Goal: Task Accomplishment & Management: Use online tool/utility

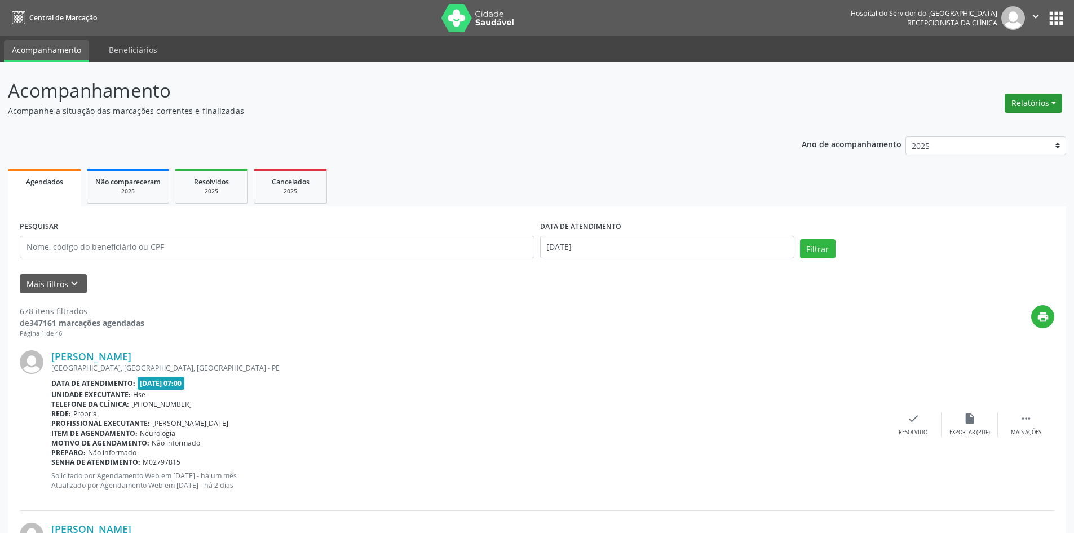
click at [1040, 105] on button "Relatórios" at bounding box center [1032, 103] width 57 height 19
click at [997, 125] on link "Agendamentos" at bounding box center [1001, 127] width 121 height 16
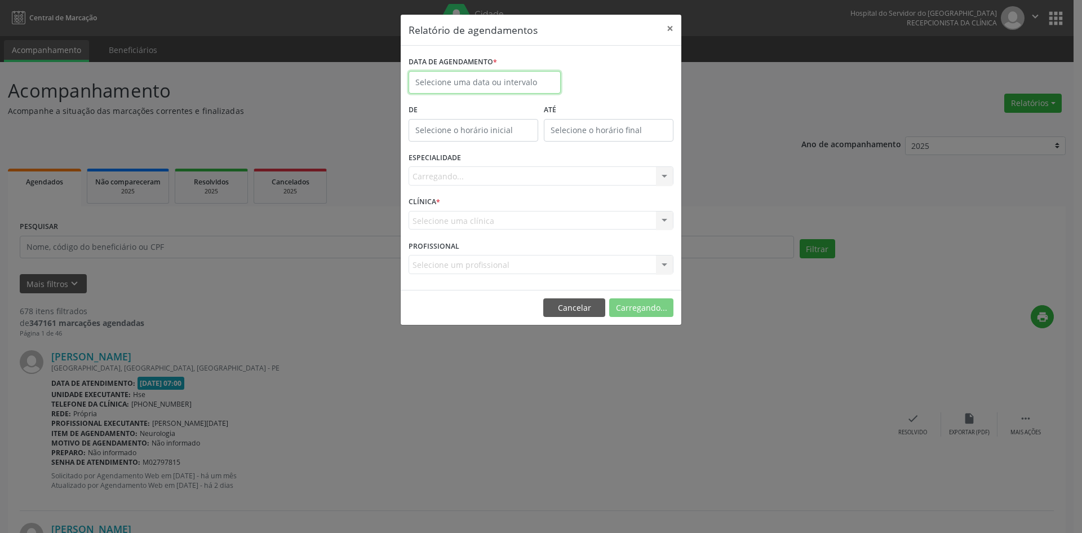
click at [441, 79] on input "text" at bounding box center [485, 82] width 152 height 23
click at [474, 211] on span "19" at bounding box center [470, 209] width 22 height 22
type input "[DATE]"
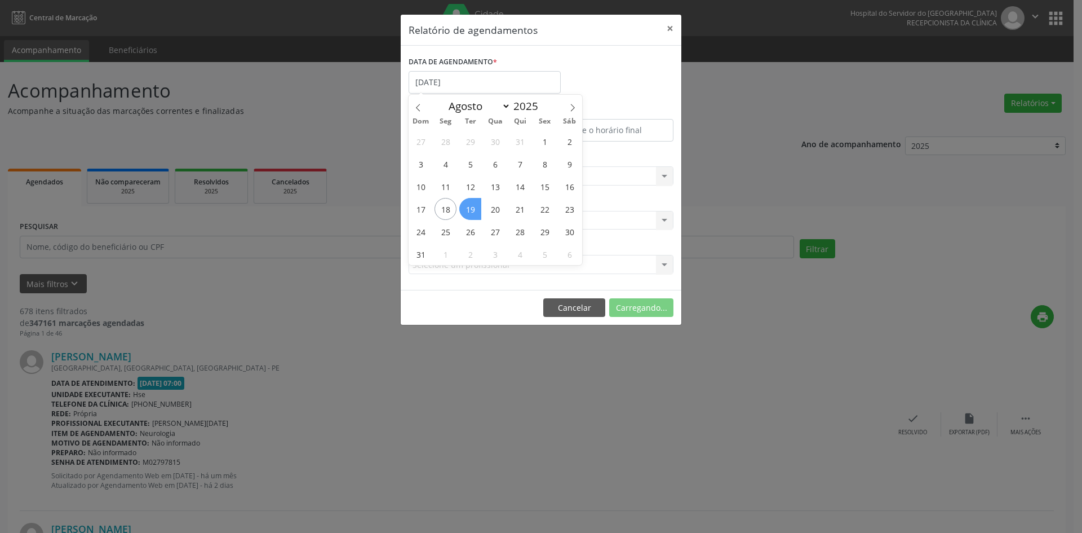
click at [474, 211] on span "19" at bounding box center [470, 209] width 22 height 22
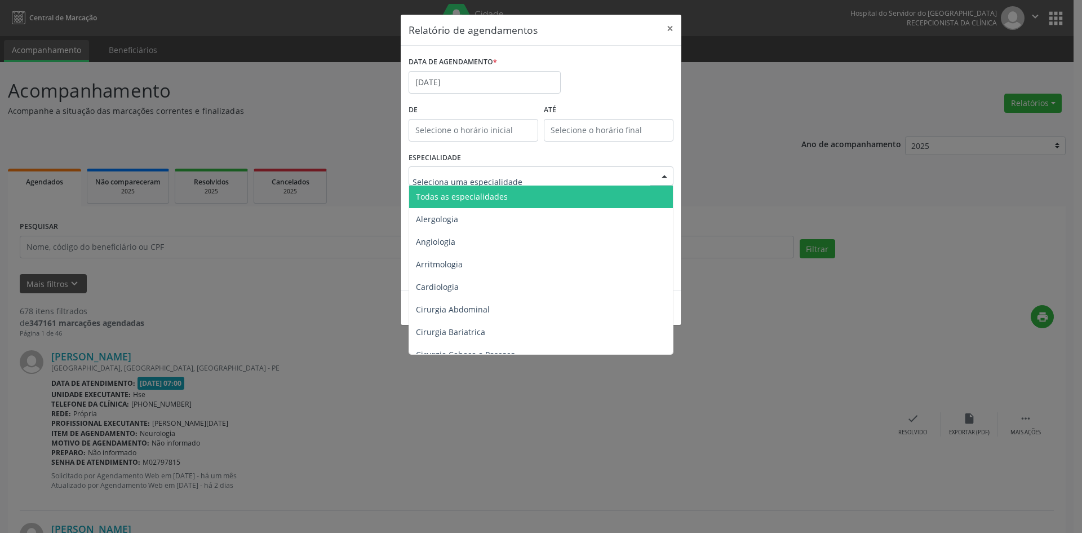
click at [494, 196] on span "Todas as especialidades" at bounding box center [462, 196] width 92 height 11
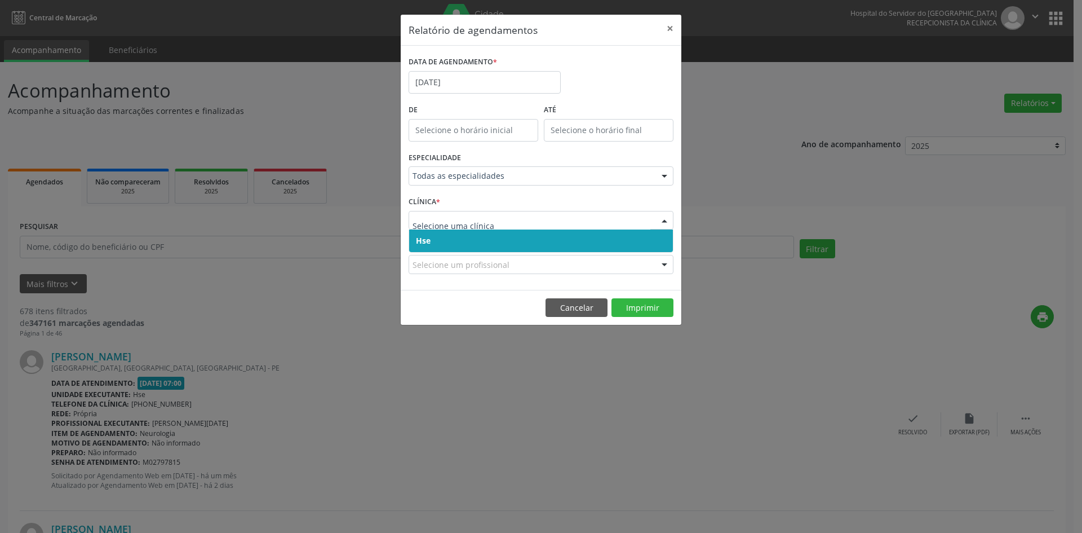
click at [476, 244] on span "Hse" at bounding box center [541, 240] width 264 height 23
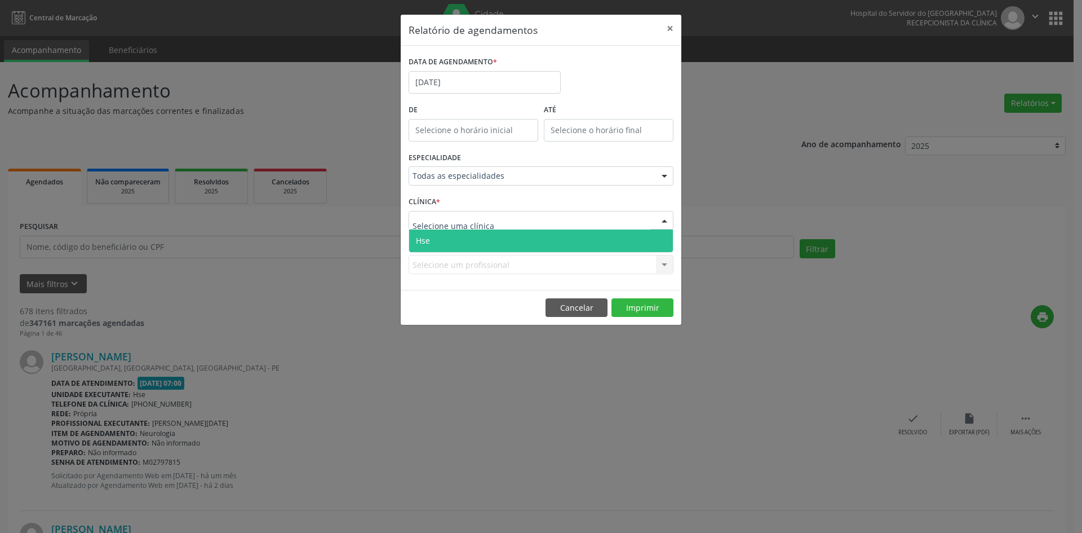
drag, startPoint x: 489, startPoint y: 242, endPoint x: 487, endPoint y: 253, distance: 11.4
click at [489, 242] on span "Hse" at bounding box center [541, 240] width 264 height 23
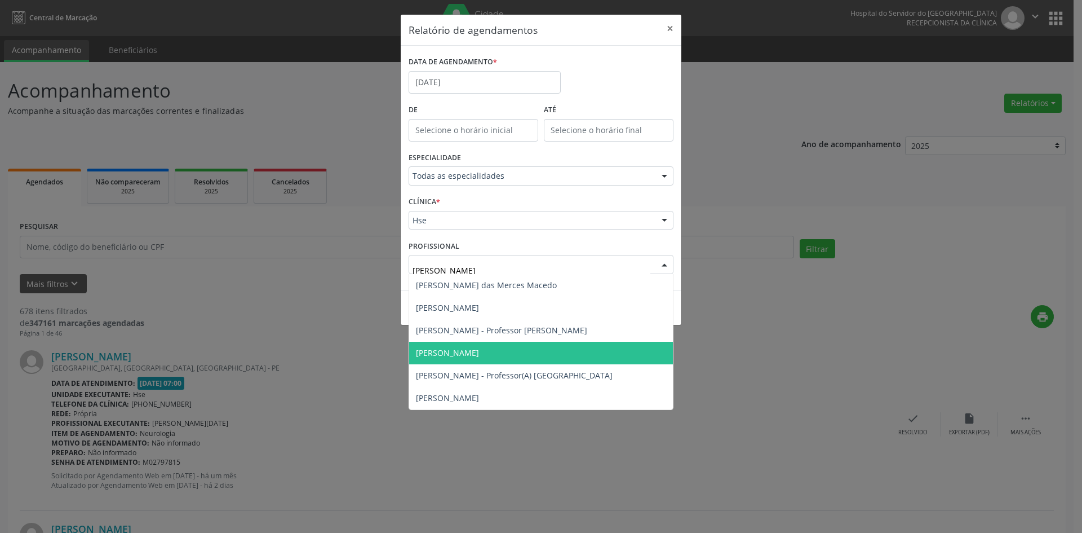
click at [478, 351] on span "[PERSON_NAME]" at bounding box center [447, 352] width 63 height 11
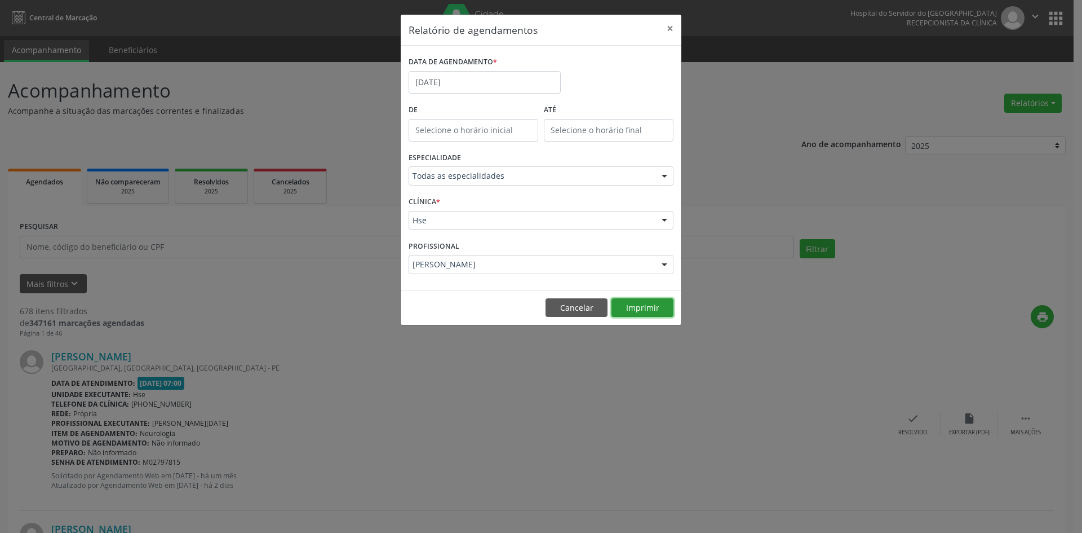
click at [635, 308] on button "Imprimir" at bounding box center [643, 307] width 62 height 19
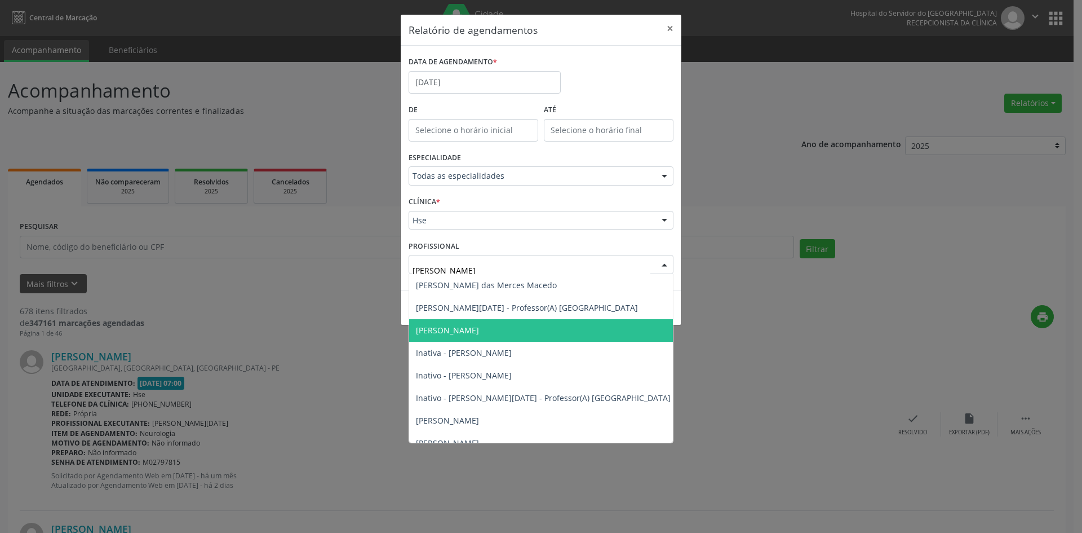
type input "[PERSON_NAME]"
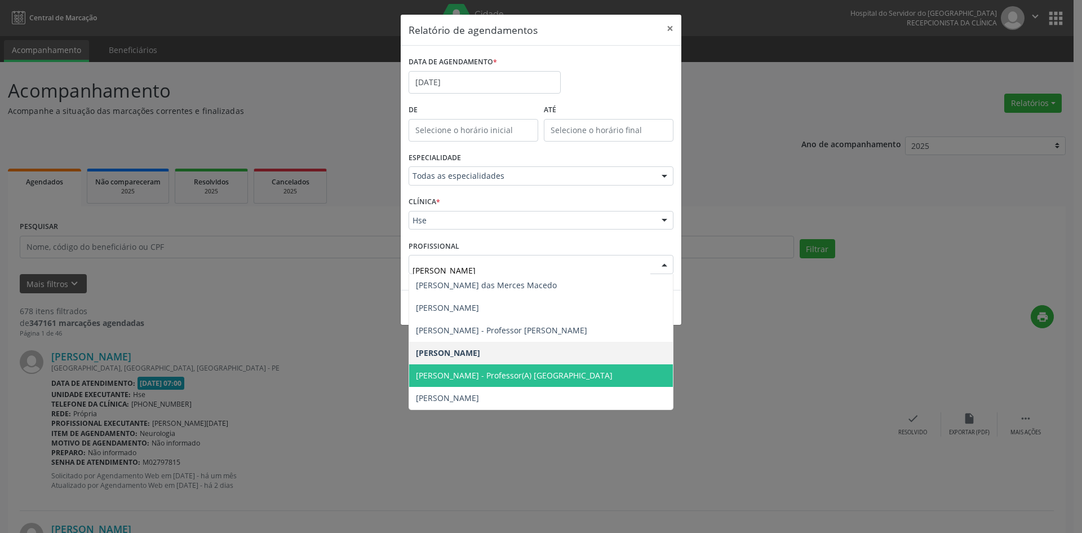
click at [504, 374] on span "[PERSON_NAME] - Professor(A) [GEOGRAPHIC_DATA]" at bounding box center [514, 375] width 197 height 11
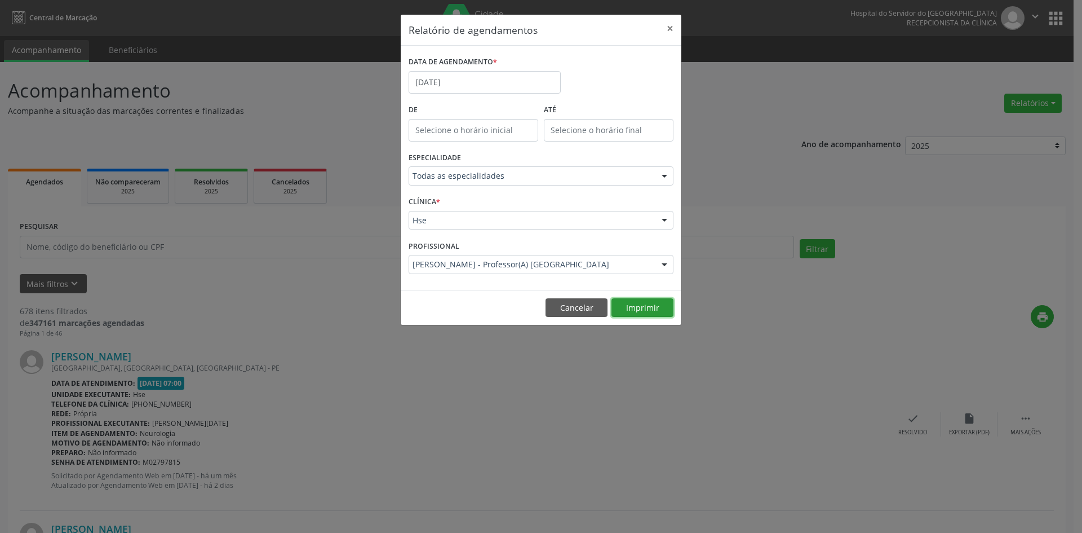
click at [635, 310] on button "Imprimir" at bounding box center [643, 307] width 62 height 19
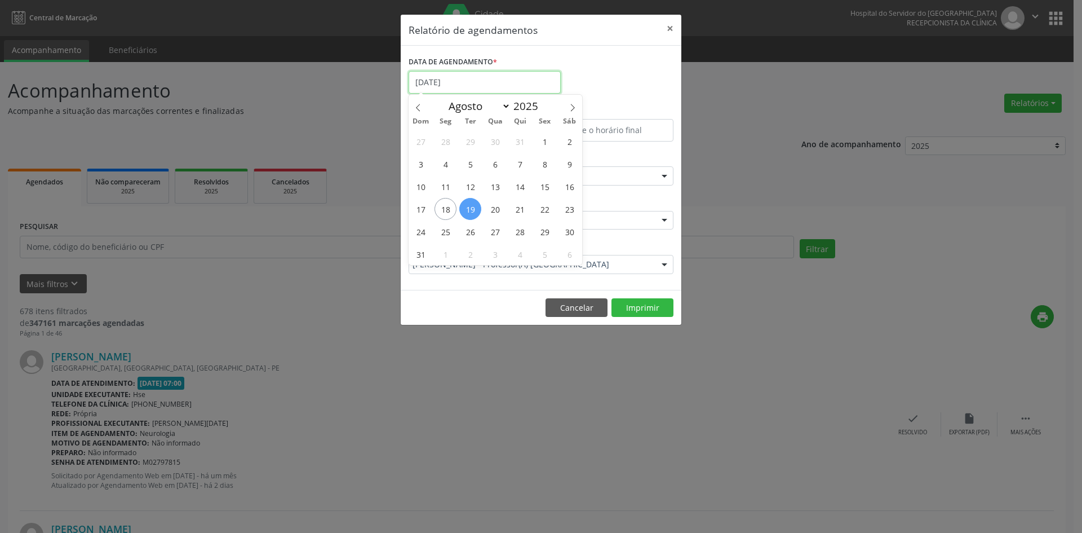
click at [473, 82] on input "[DATE]" at bounding box center [485, 82] width 152 height 23
click at [444, 206] on span "18" at bounding box center [446, 209] width 22 height 22
type input "[DATE]"
click at [444, 206] on span "18" at bounding box center [446, 209] width 22 height 22
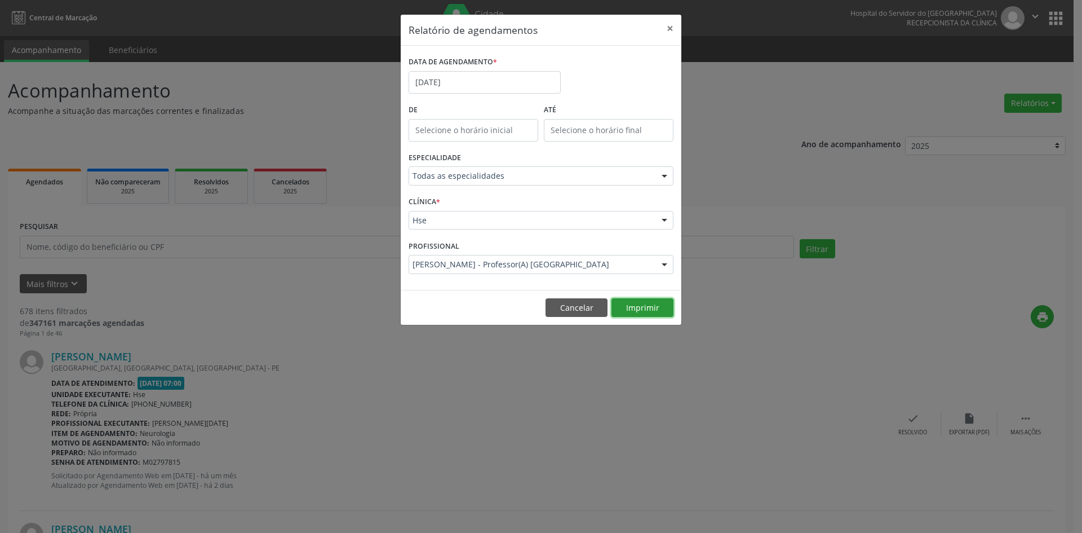
click at [638, 308] on button "Imprimir" at bounding box center [643, 307] width 62 height 19
click at [560, 305] on button "Cancelar" at bounding box center [577, 307] width 62 height 19
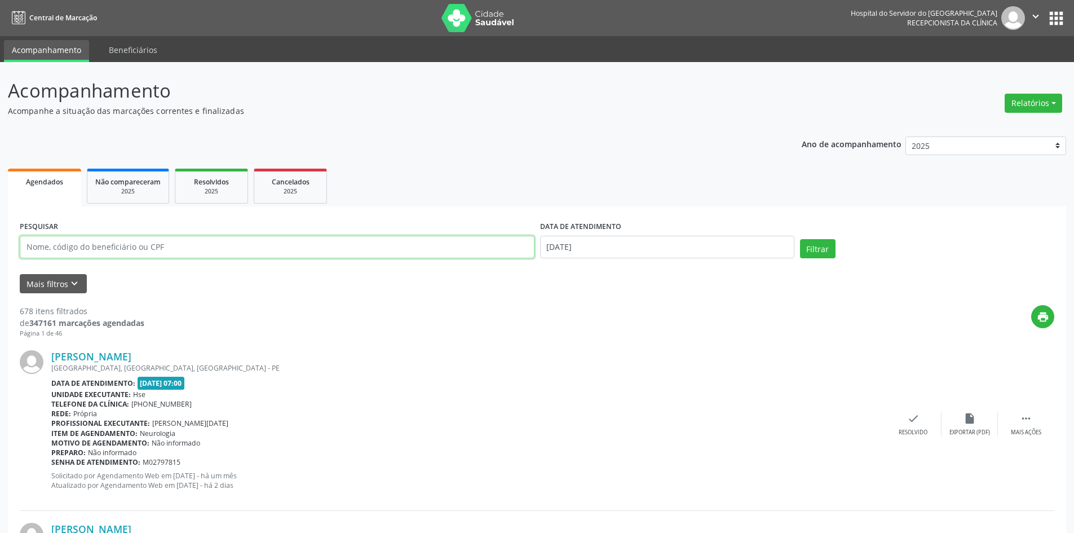
click at [74, 244] on input "text" at bounding box center [277, 247] width 515 height 23
type input "2"
type input "32968990497"
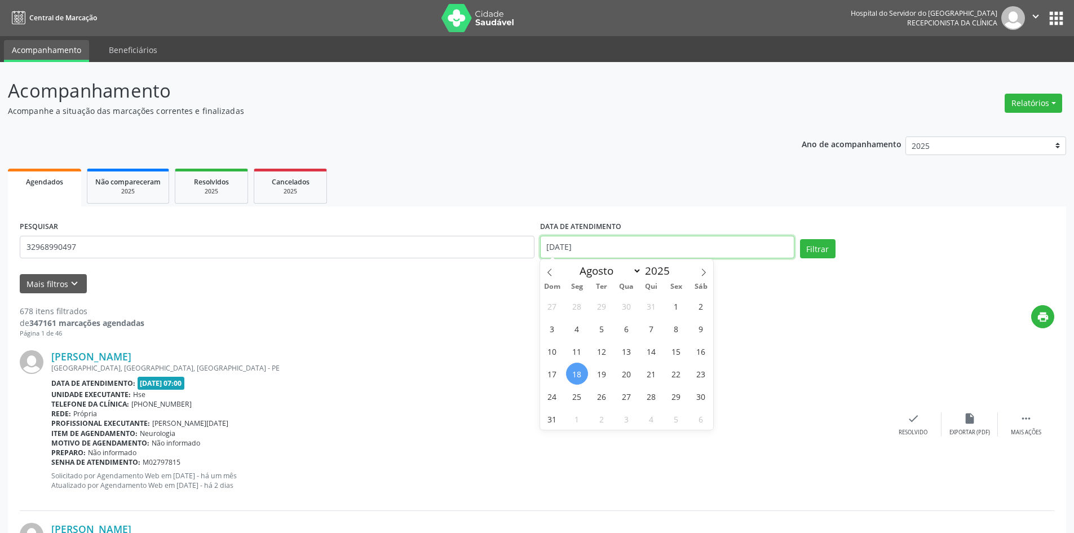
drag, startPoint x: 597, startPoint y: 244, endPoint x: 542, endPoint y: 245, distance: 55.3
click at [542, 245] on input "[DATE]" at bounding box center [667, 247] width 254 height 23
click at [817, 250] on button "Filtrar" at bounding box center [818, 248] width 36 height 19
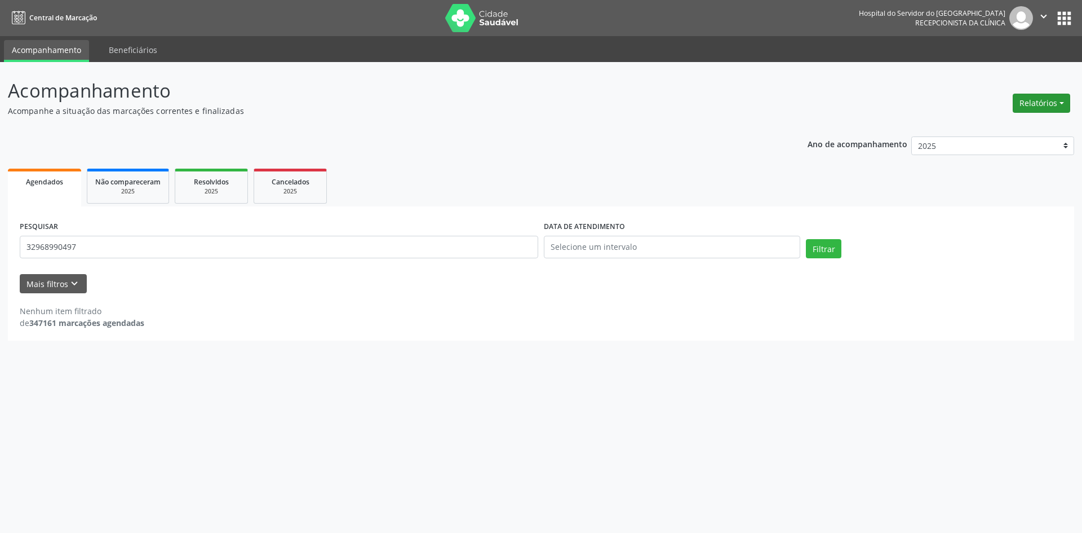
click at [1048, 100] on button "Relatórios" at bounding box center [1041, 103] width 57 height 19
click at [1017, 125] on link "Agendamentos" at bounding box center [1010, 127] width 121 height 16
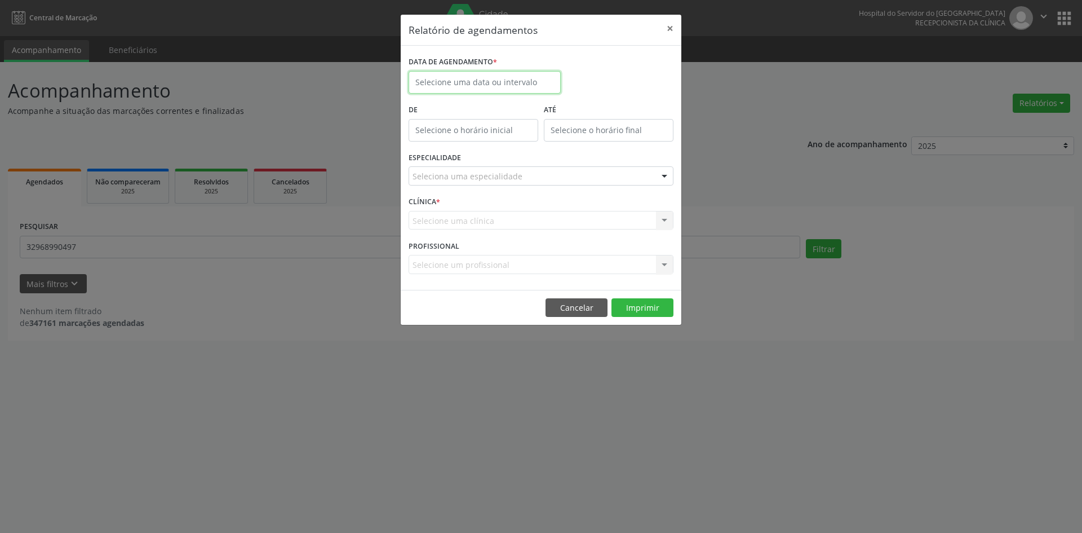
click at [458, 78] on input "text" at bounding box center [485, 82] width 152 height 23
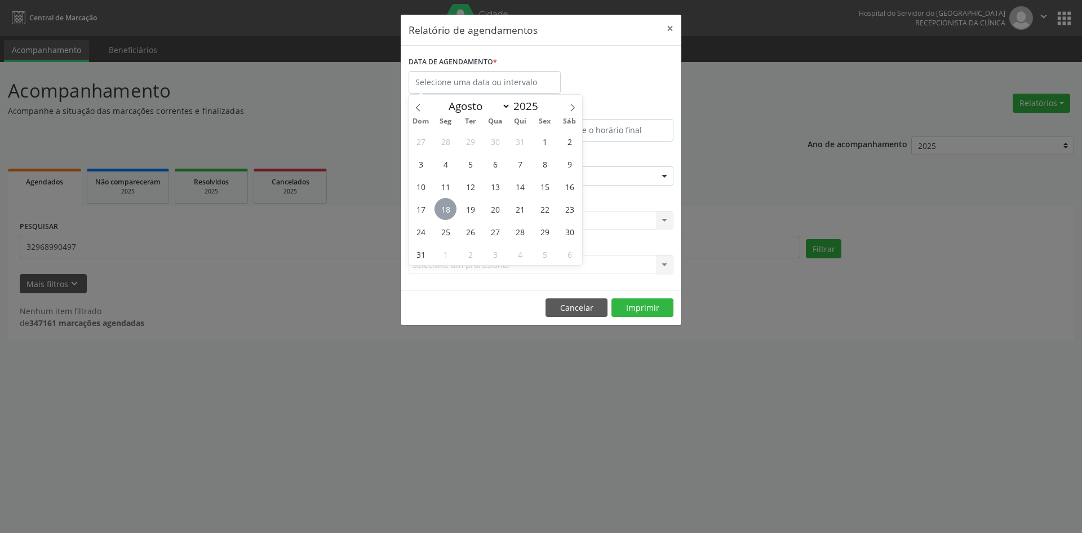
click at [442, 209] on span "18" at bounding box center [446, 209] width 22 height 22
type input "[DATE]"
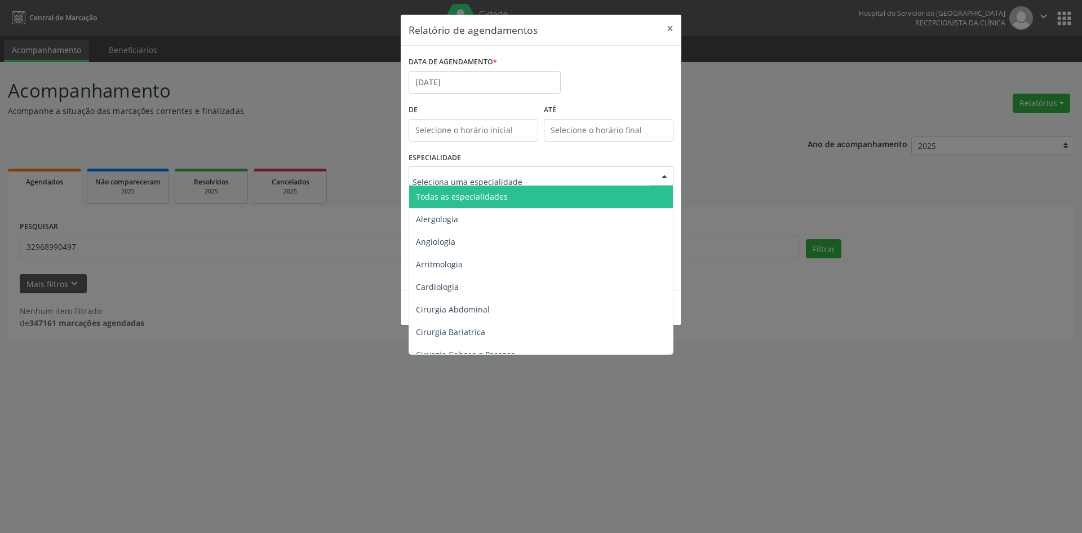
click at [497, 205] on span "Todas as especialidades" at bounding box center [541, 196] width 265 height 23
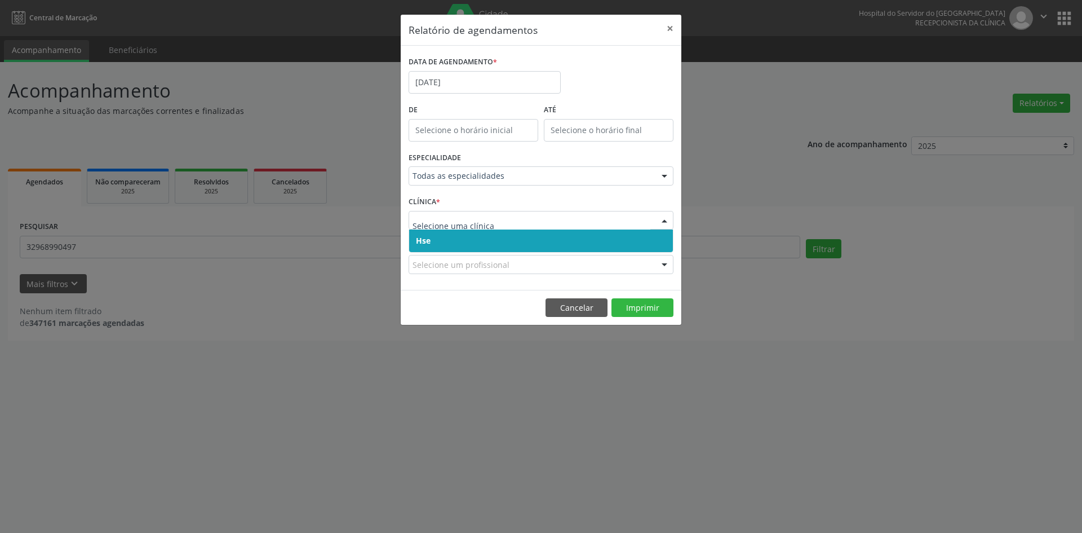
click at [467, 247] on span "Hse" at bounding box center [541, 240] width 264 height 23
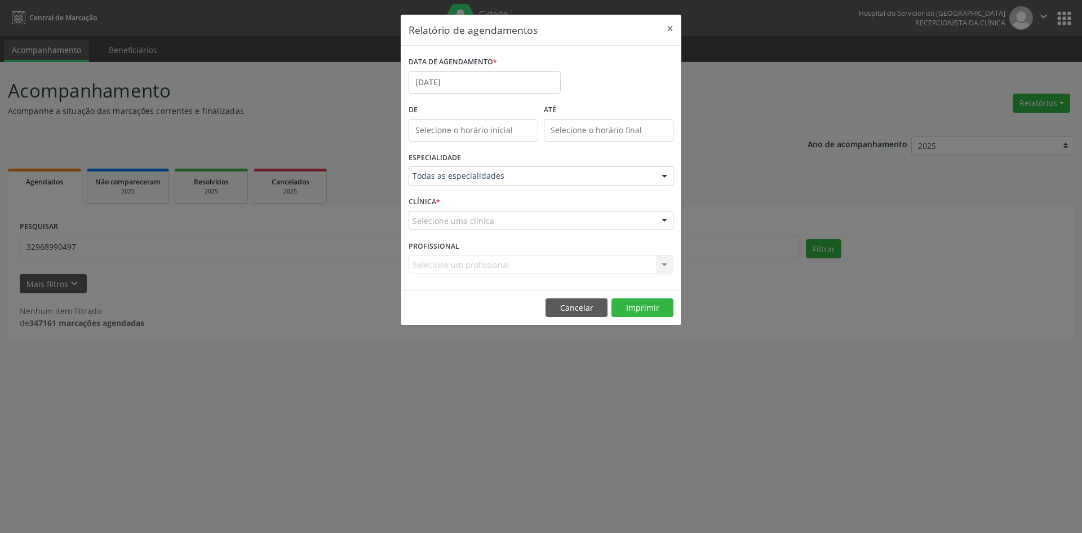
click at [449, 213] on div "Selecione uma clínica" at bounding box center [541, 220] width 265 height 19
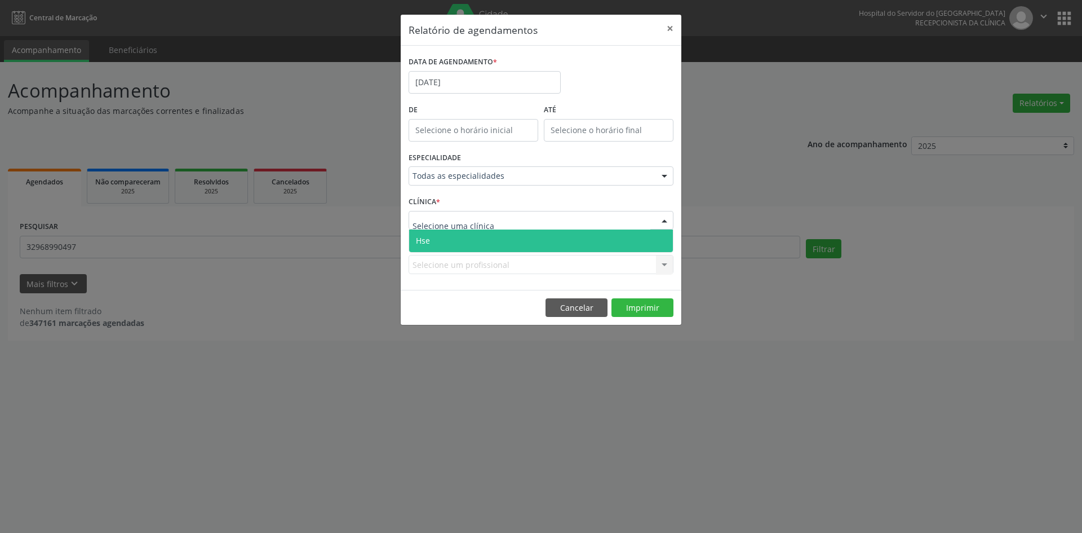
click at [468, 241] on span "Hse" at bounding box center [541, 240] width 264 height 23
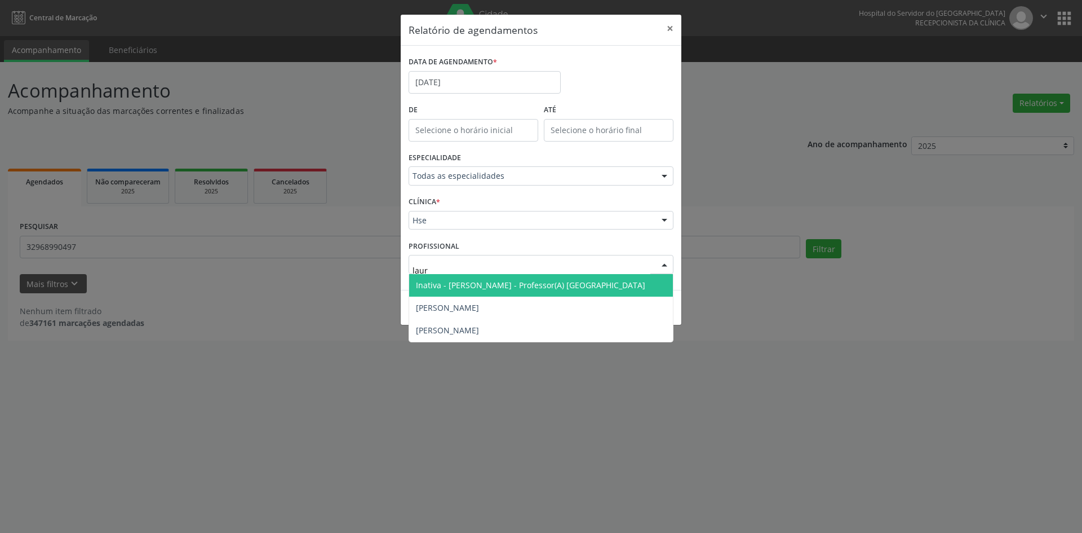
type input "[PERSON_NAME]"
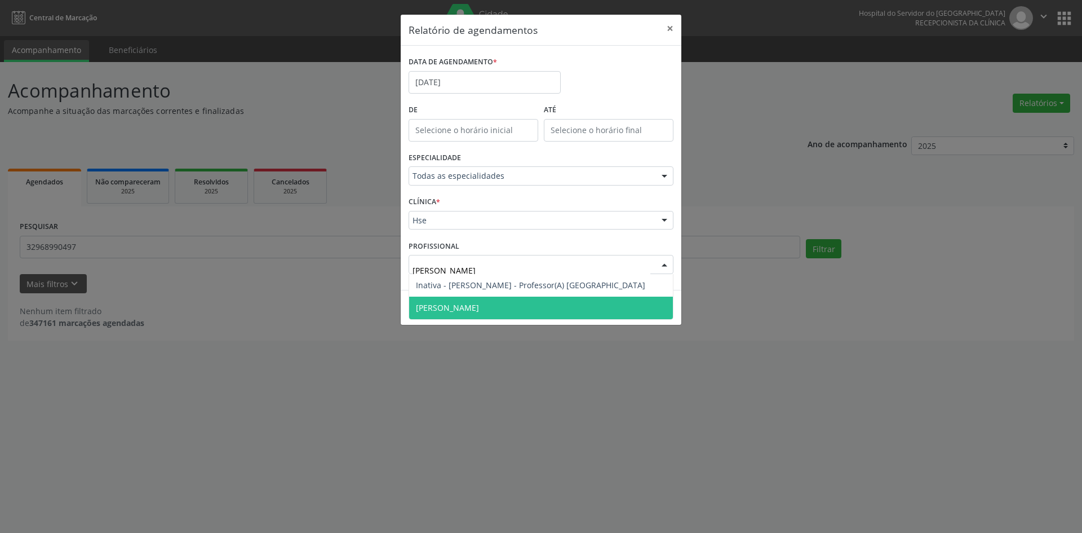
click at [463, 303] on span "[PERSON_NAME]" at bounding box center [447, 307] width 63 height 11
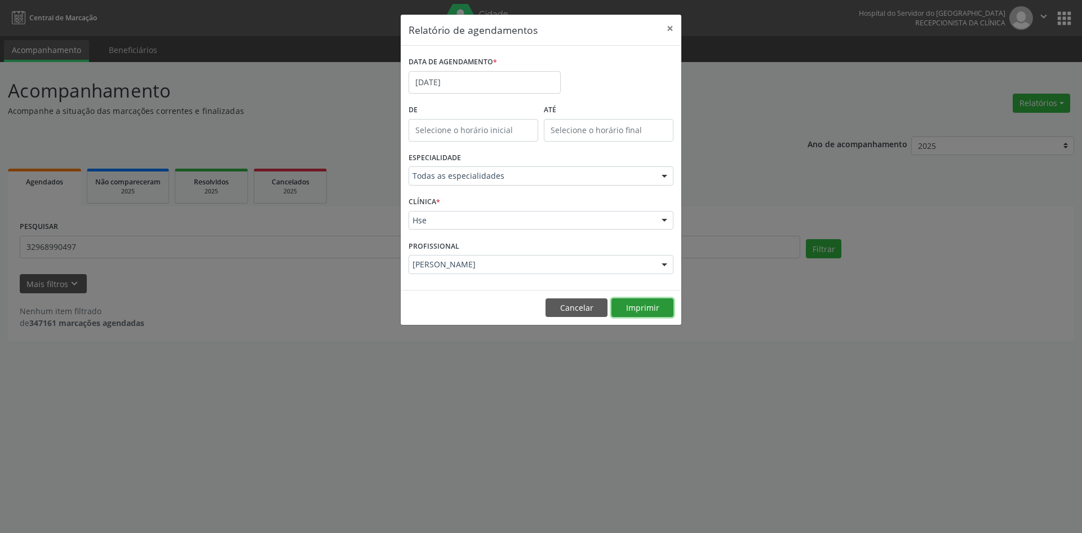
click at [634, 308] on button "Imprimir" at bounding box center [643, 307] width 62 height 19
click at [569, 312] on button "Cancelar" at bounding box center [577, 307] width 62 height 19
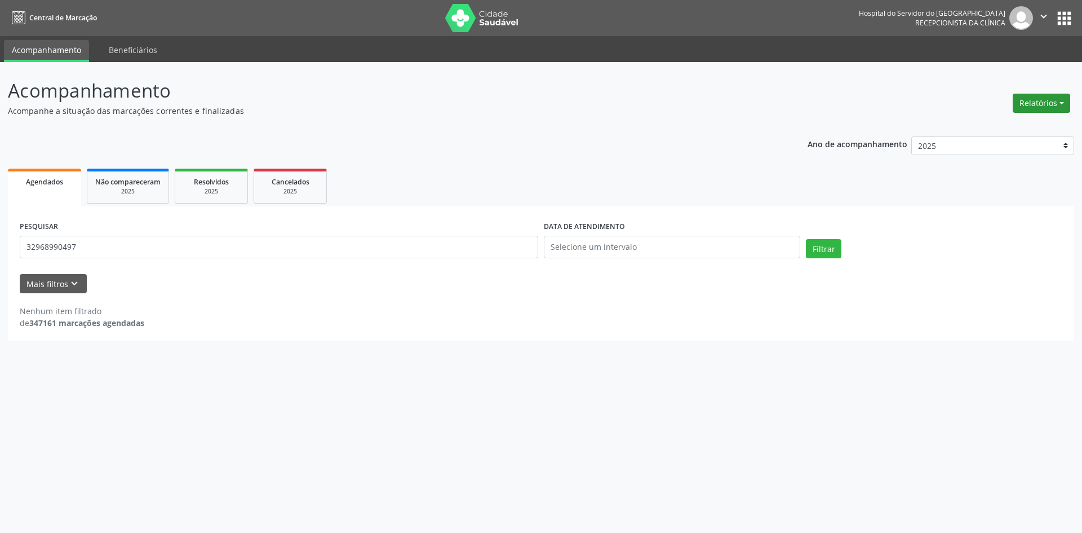
click at [1041, 107] on button "Relatórios" at bounding box center [1041, 103] width 57 height 19
click at [1019, 129] on link "Agendamentos" at bounding box center [1010, 127] width 121 height 16
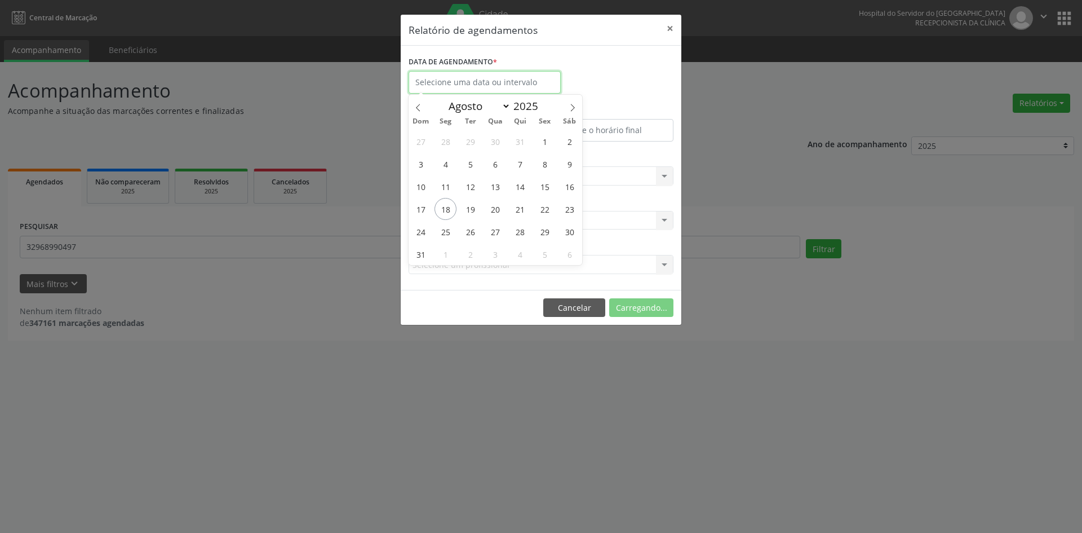
click at [467, 83] on input "text" at bounding box center [485, 82] width 152 height 23
click at [574, 107] on icon at bounding box center [573, 108] width 8 height 8
select select "8"
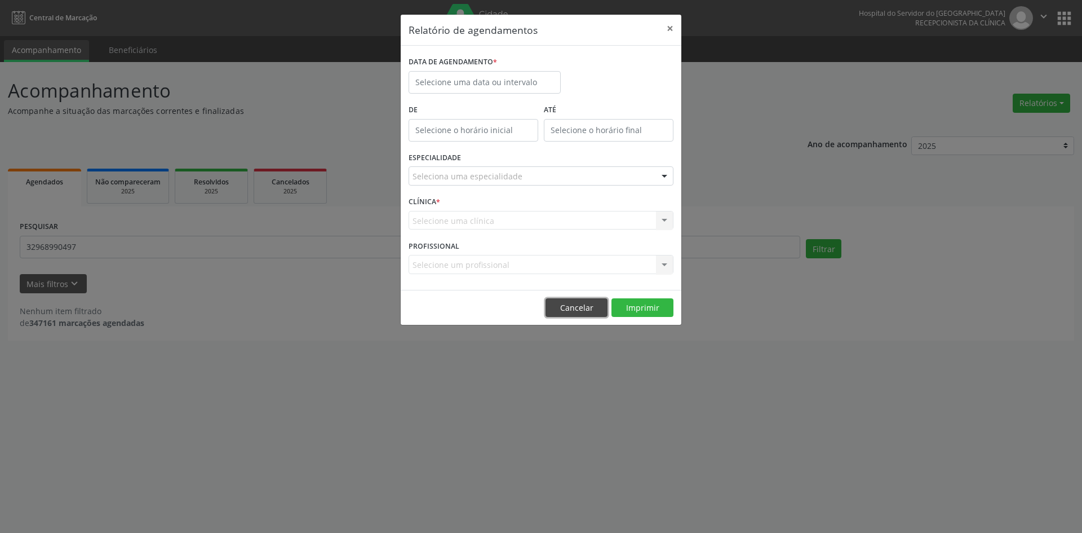
click at [566, 306] on button "Cancelar" at bounding box center [577, 307] width 62 height 19
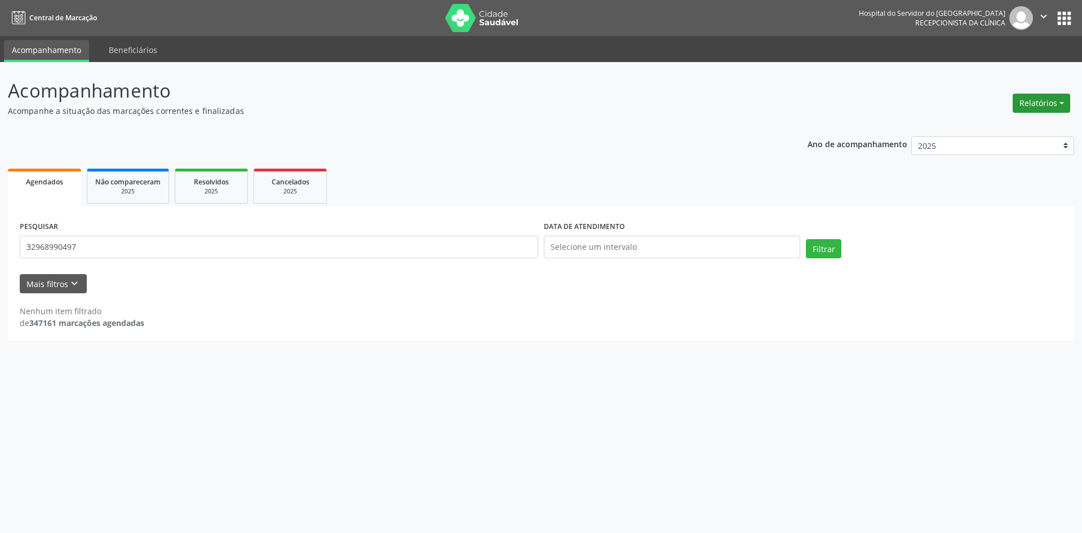
click at [1050, 105] on button "Relatórios" at bounding box center [1041, 103] width 57 height 19
click at [987, 127] on link "Agendamentos" at bounding box center [1010, 127] width 121 height 16
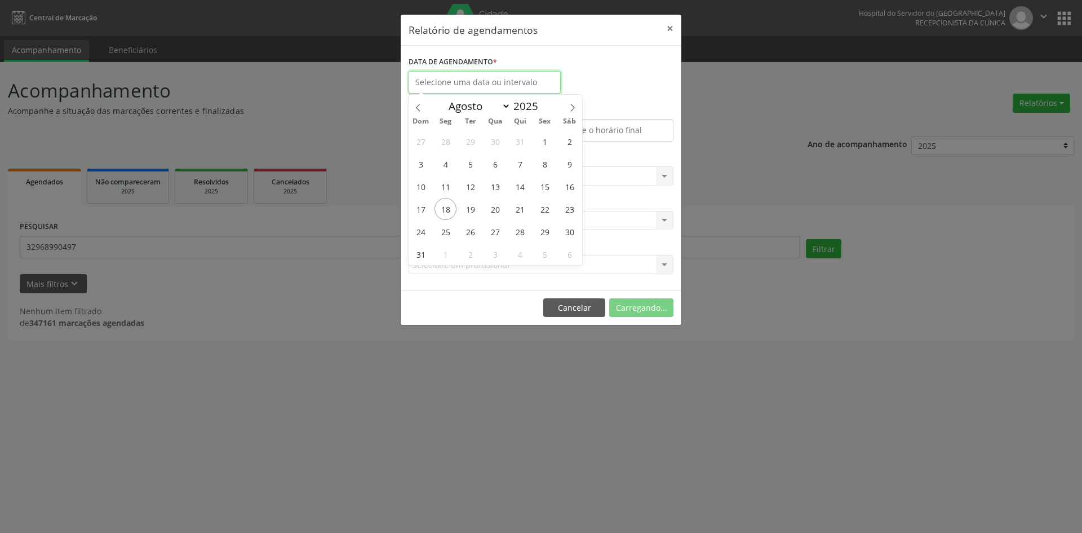
click at [472, 82] on input "text" at bounding box center [485, 82] width 152 height 23
click at [569, 104] on icon at bounding box center [573, 108] width 8 height 8
select select "8"
click at [447, 144] on span "1" at bounding box center [446, 141] width 22 height 22
type input "[DATE]"
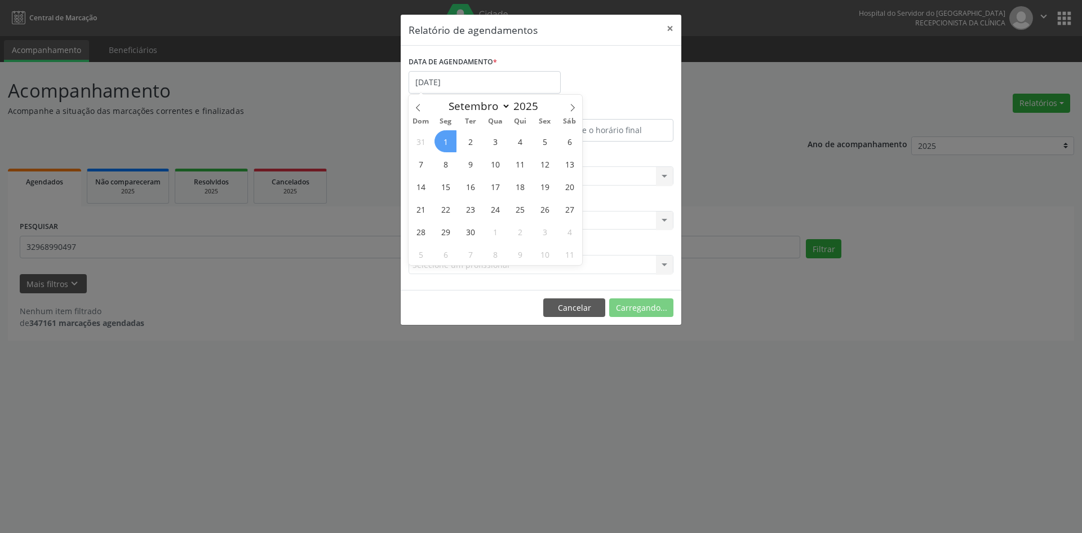
click at [447, 144] on span "1" at bounding box center [446, 141] width 22 height 22
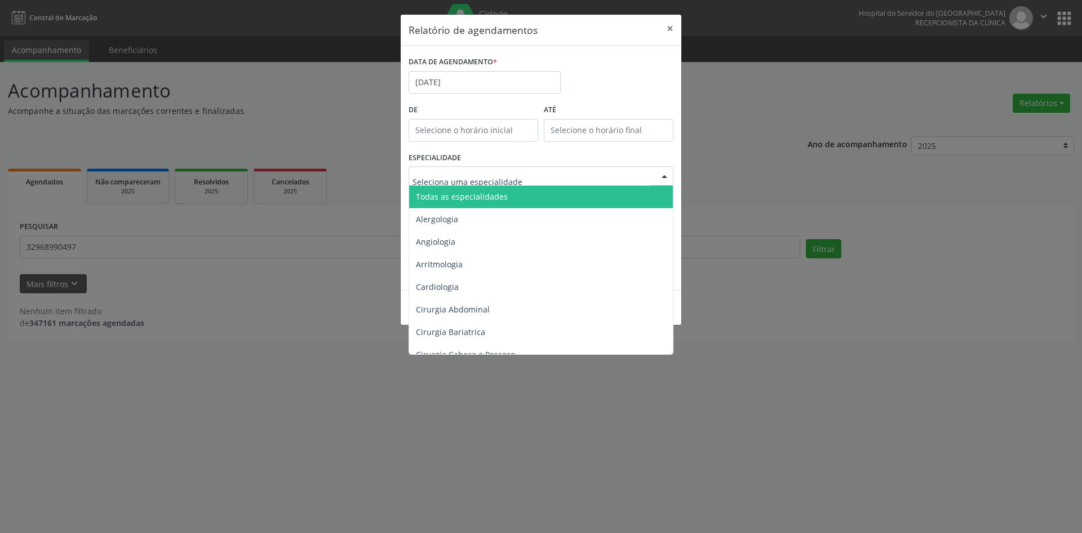
click at [468, 198] on span "Todas as especialidades" at bounding box center [462, 196] width 92 height 11
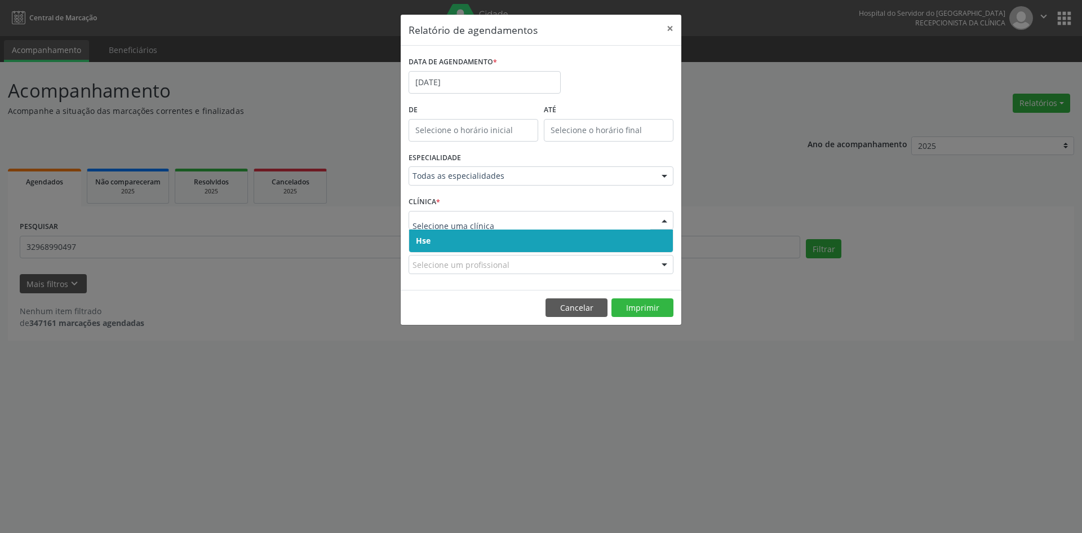
click at [462, 242] on span "Hse" at bounding box center [541, 240] width 264 height 23
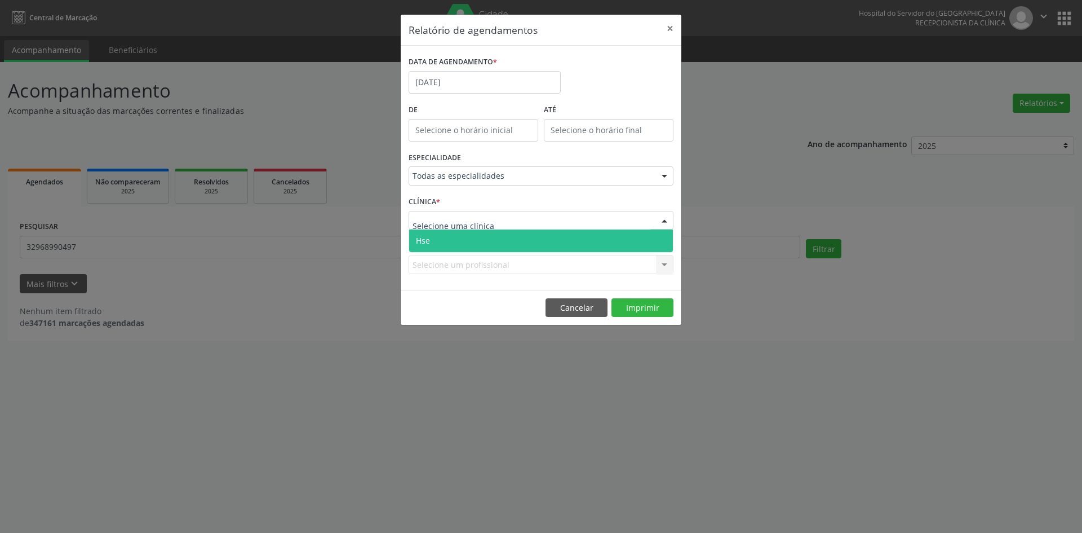
click at [454, 240] on span "Hse" at bounding box center [541, 240] width 264 height 23
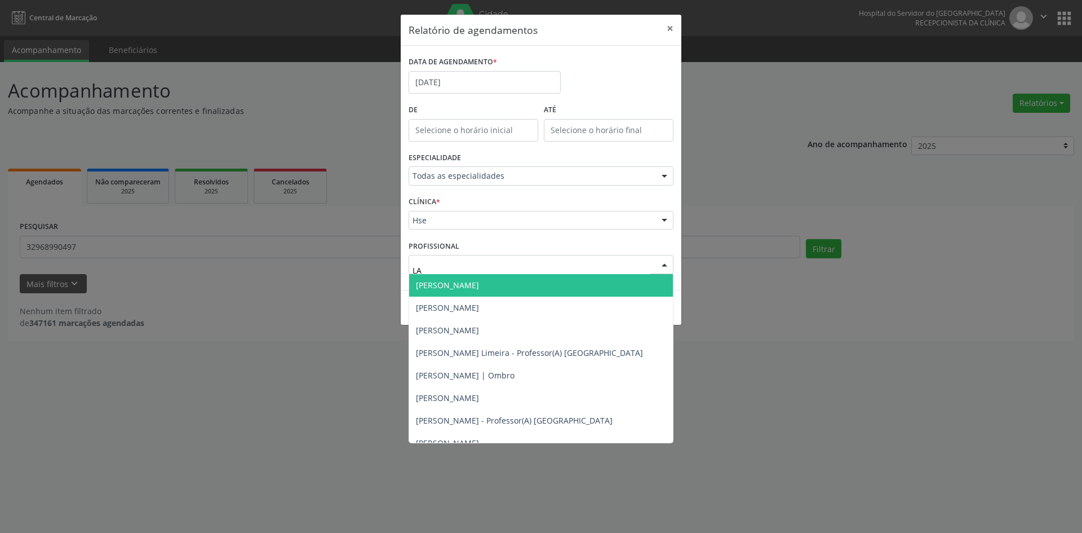
type input "LAI"
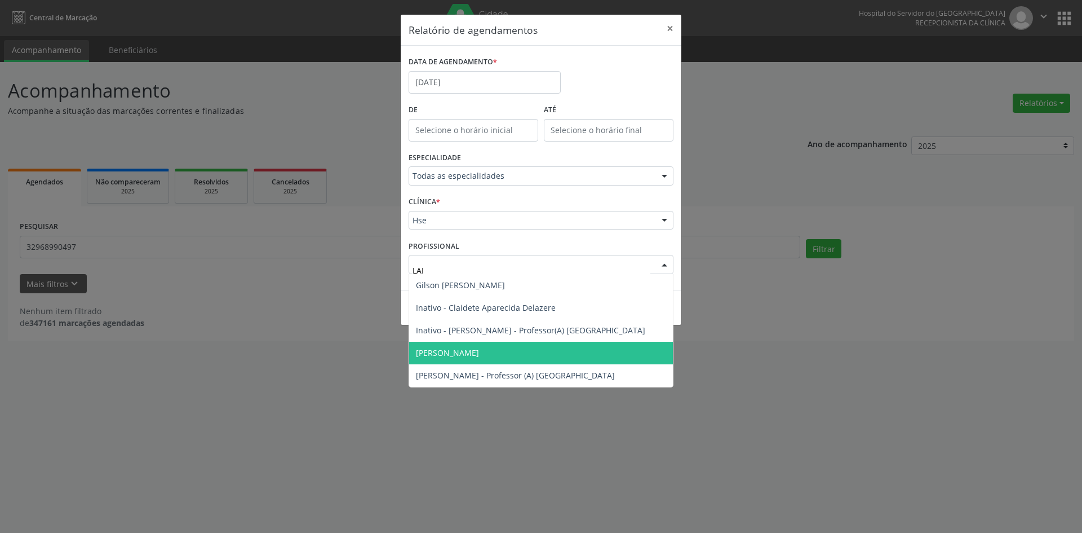
click at [461, 354] on span "[PERSON_NAME]" at bounding box center [447, 352] width 63 height 11
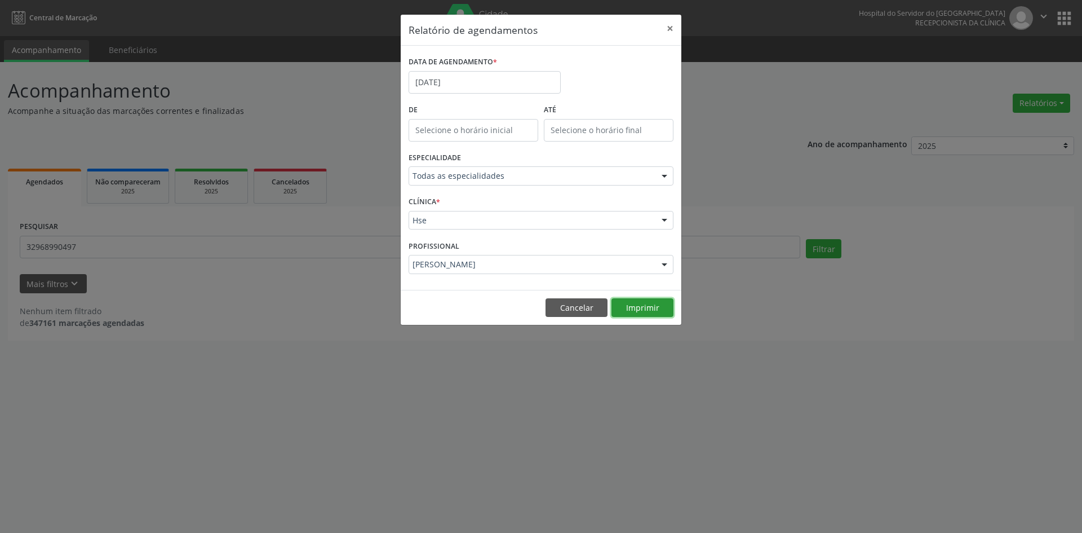
click at [639, 312] on button "Imprimir" at bounding box center [643, 307] width 62 height 19
click at [461, 80] on input "[DATE]" at bounding box center [485, 82] width 152 height 23
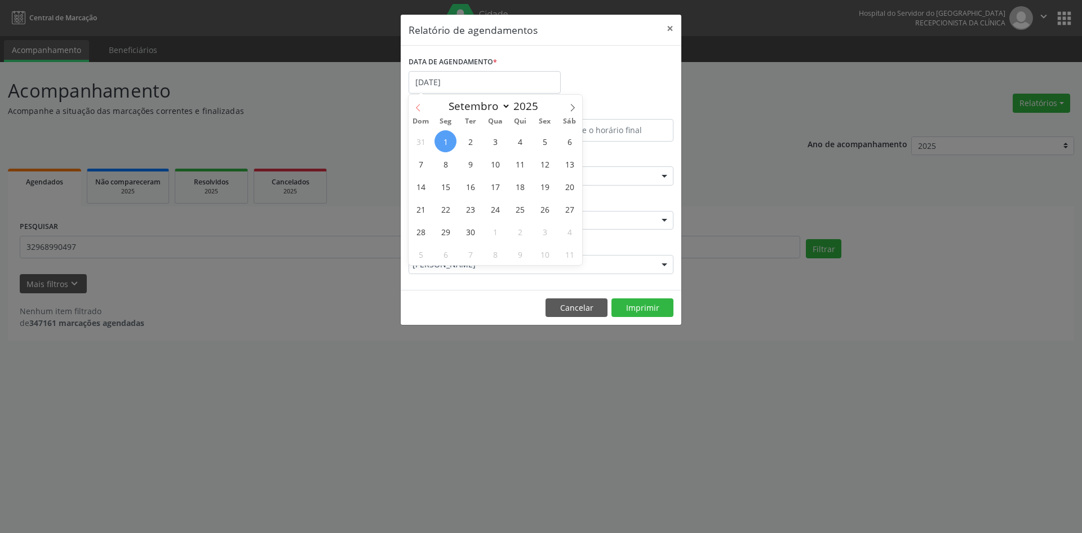
click at [418, 108] on icon at bounding box center [418, 108] width 8 height 8
select select "7"
click at [446, 229] on span "25" at bounding box center [446, 231] width 22 height 22
type input "[DATE]"
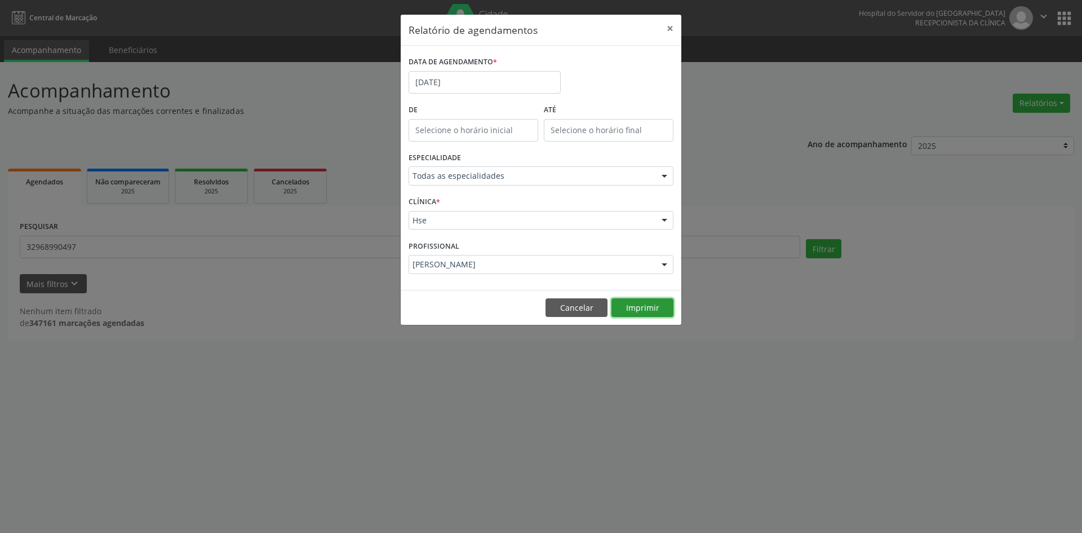
click at [634, 308] on button "Imprimir" at bounding box center [643, 307] width 62 height 19
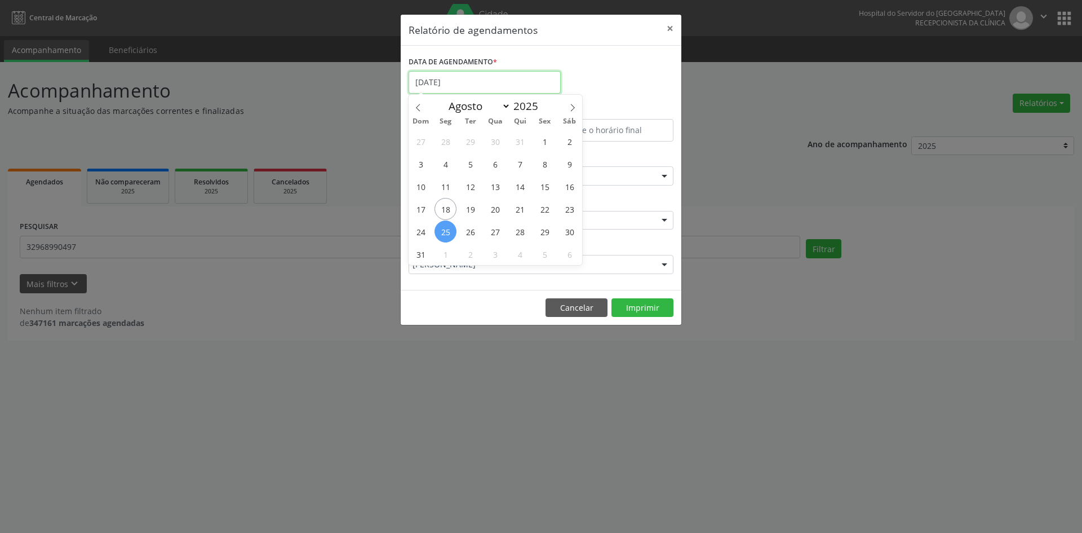
click at [477, 78] on input "[DATE]" at bounding box center [485, 82] width 152 height 23
click at [446, 207] on span "18" at bounding box center [446, 209] width 22 height 22
type input "[DATE]"
drag, startPoint x: 446, startPoint y: 207, endPoint x: 493, endPoint y: 249, distance: 62.7
click at [445, 207] on span "18" at bounding box center [446, 209] width 22 height 22
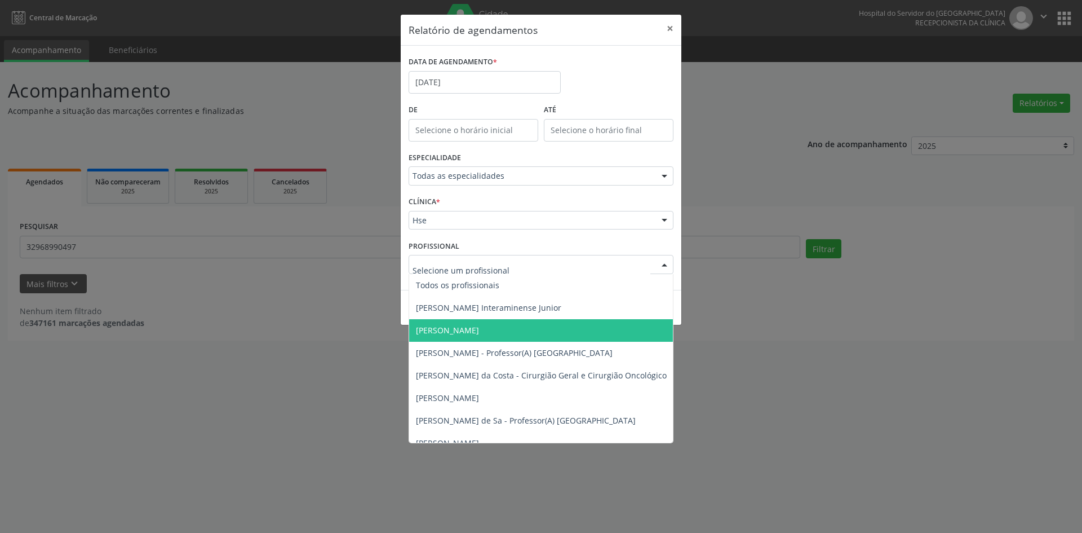
type input "S"
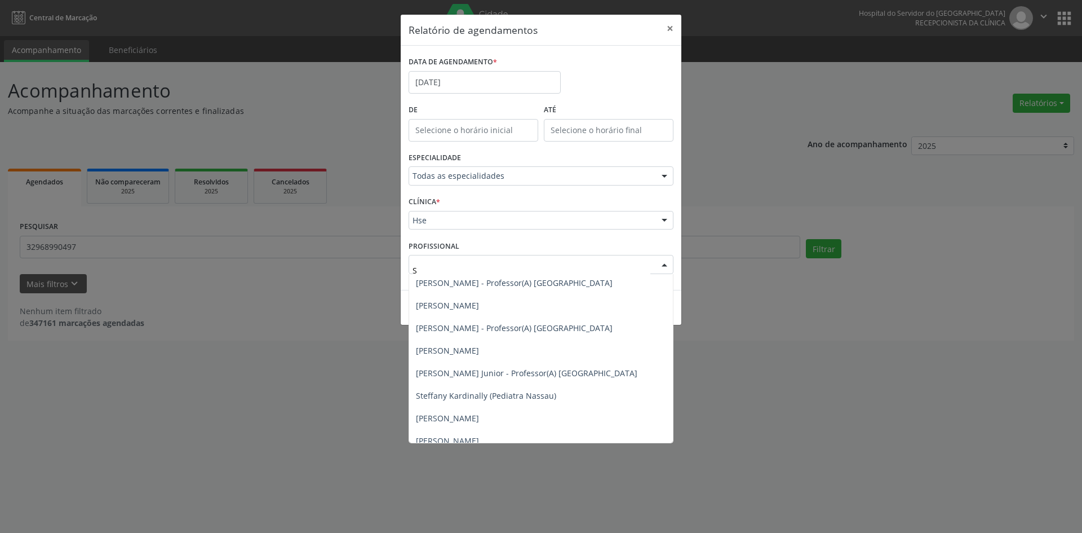
scroll to position [7102, 0]
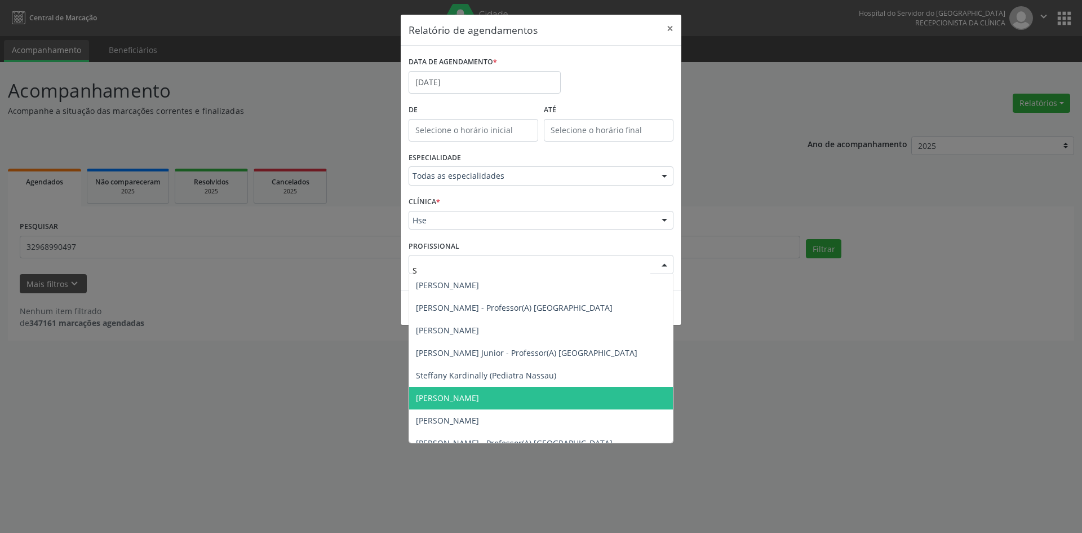
click at [479, 392] on span "[PERSON_NAME]" at bounding box center [447, 397] width 63 height 11
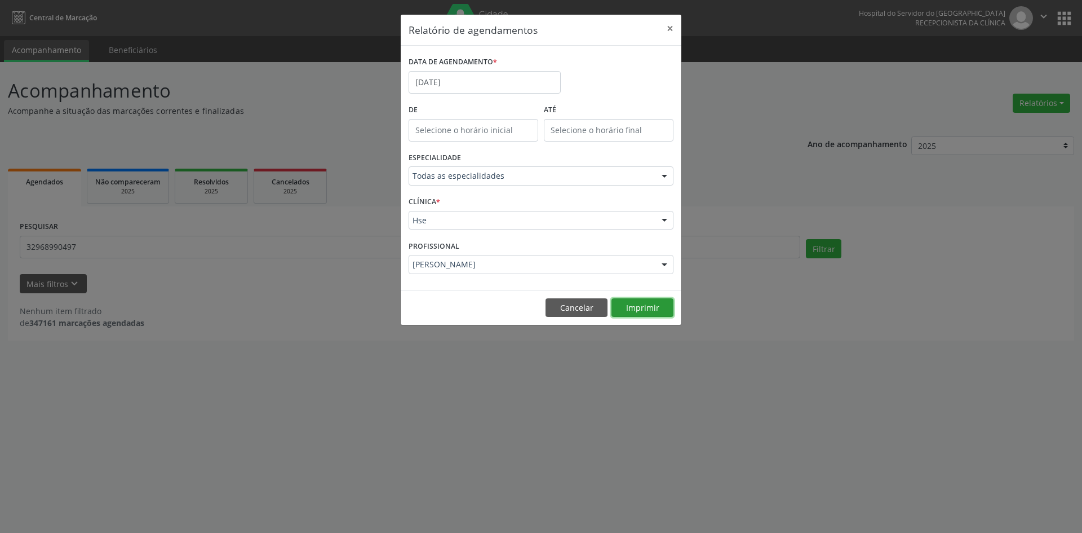
click at [638, 308] on button "Imprimir" at bounding box center [643, 307] width 62 height 19
